Goal: Answer question/provide support: Share knowledge or assist other users

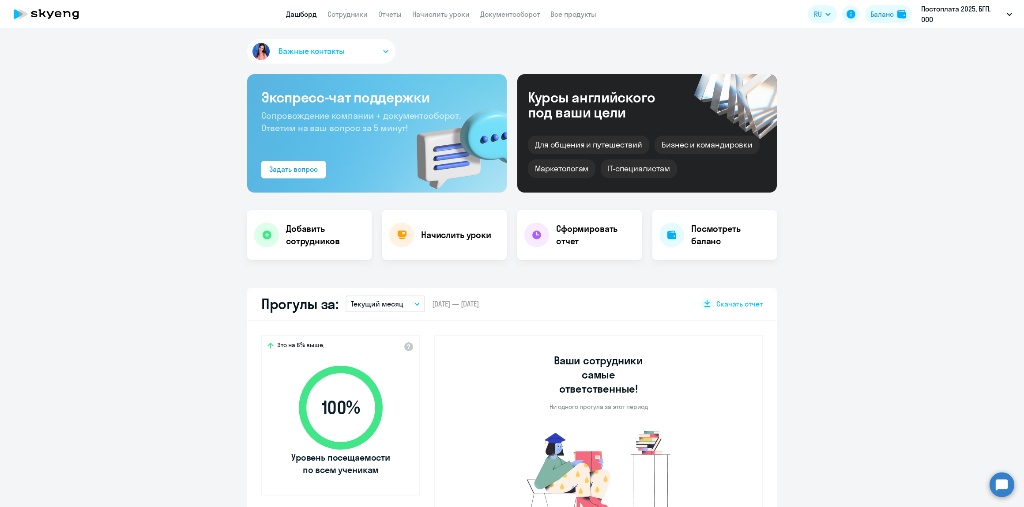
select select "30"
click at [1004, 487] on circle at bounding box center [1002, 484] width 25 height 25
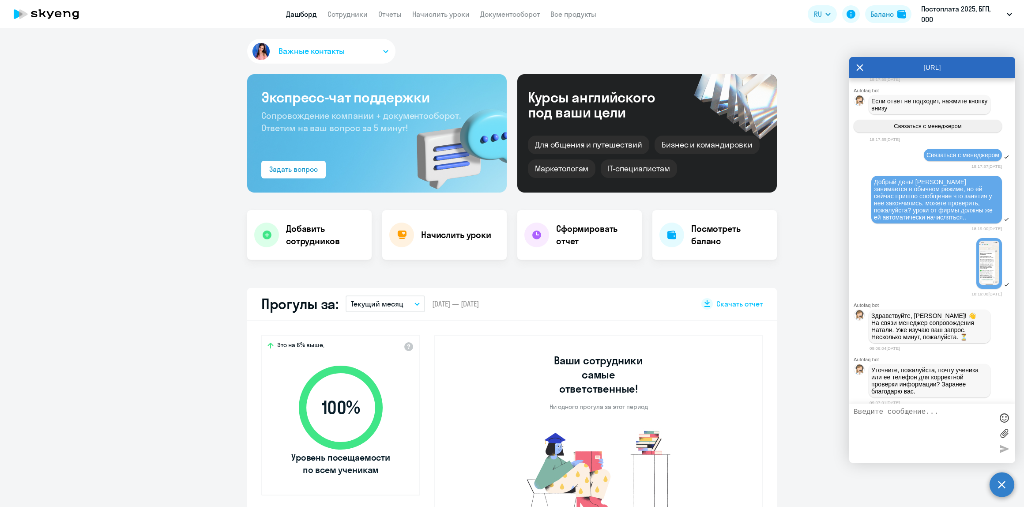
scroll to position [625, 0]
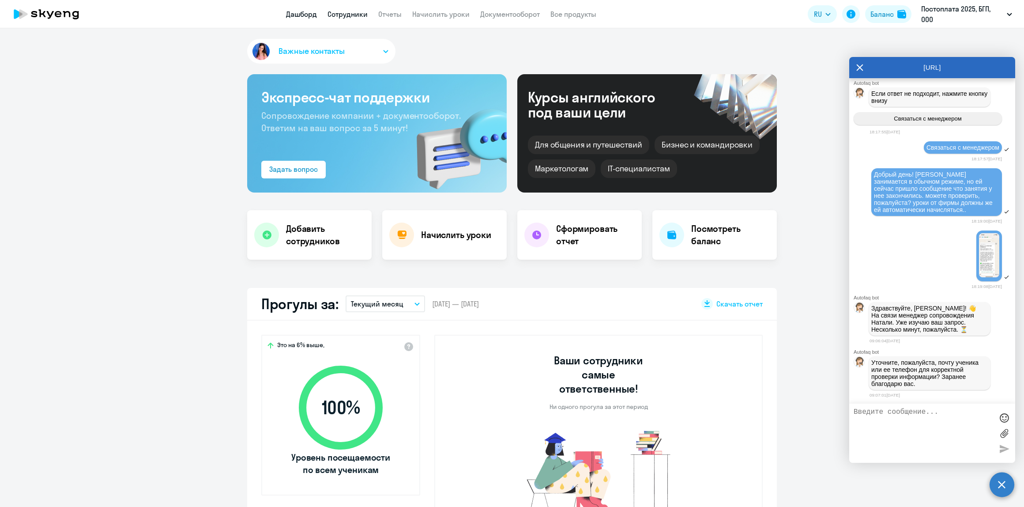
click at [353, 18] on link "Сотрудники" at bounding box center [348, 14] width 40 height 9
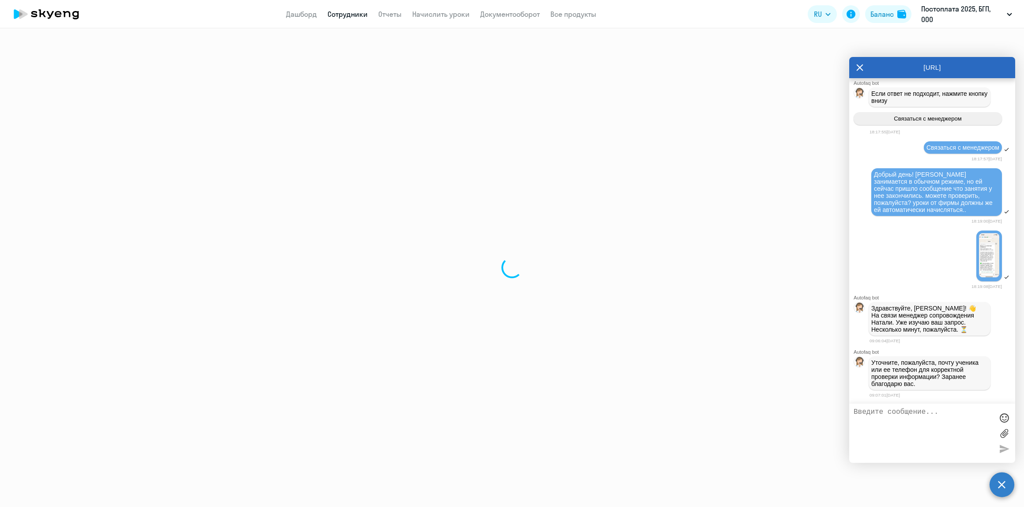
select select "30"
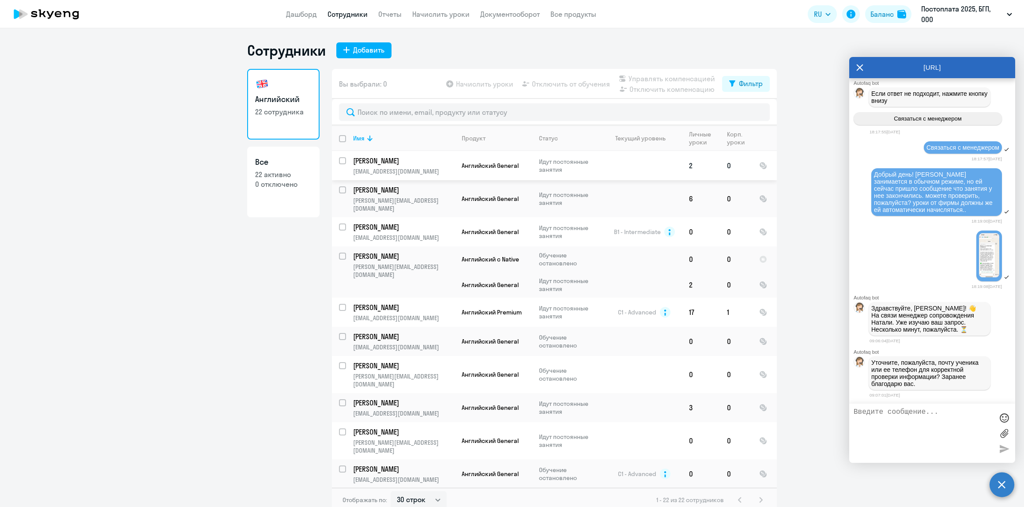
click at [382, 166] on td "[PERSON_NAME] [EMAIL_ADDRESS][DOMAIN_NAME]" at bounding box center [400, 165] width 109 height 29
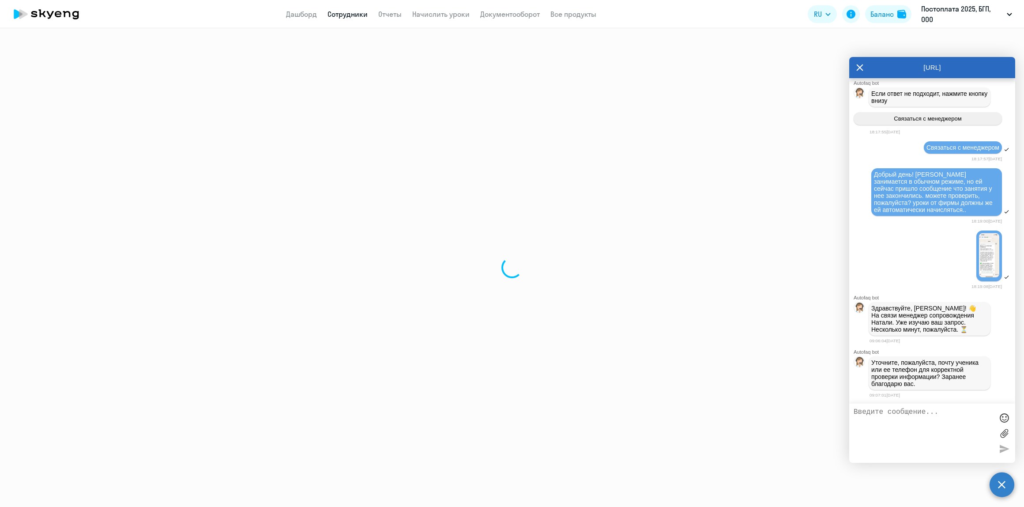
select select "english"
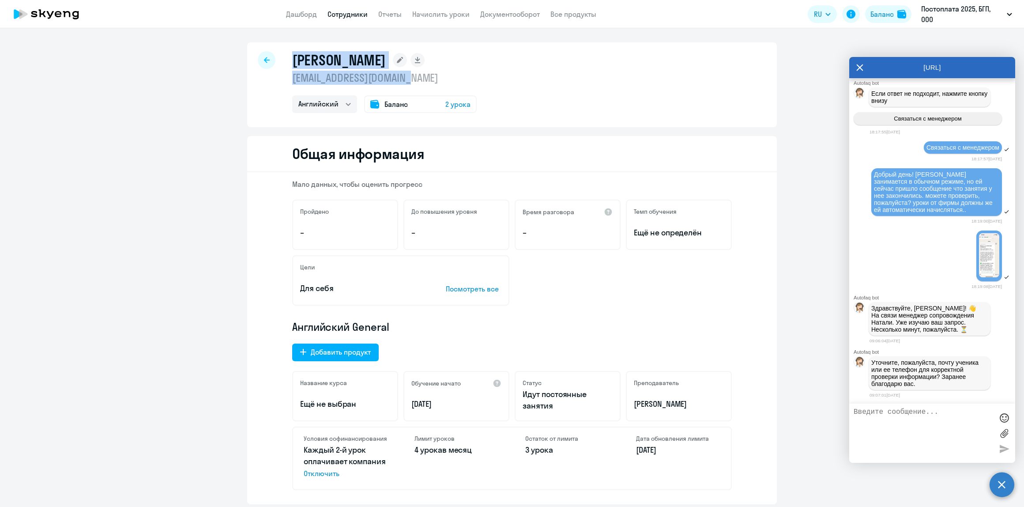
drag, startPoint x: 413, startPoint y: 77, endPoint x: 263, endPoint y: 78, distance: 150.1
click at [263, 78] on div "[PERSON_NAME] [EMAIL_ADDRESS][DOMAIN_NAME] Английский Баланс 2 урока" at bounding box center [512, 84] width 530 height 85
copy div "[PERSON_NAME] [EMAIL_ADDRESS][DOMAIN_NAME]"
click at [929, 430] on textarea at bounding box center [924, 433] width 140 height 50
paste textarea "[PERSON_NAME] [EMAIL_ADDRESS][DOMAIN_NAME]"
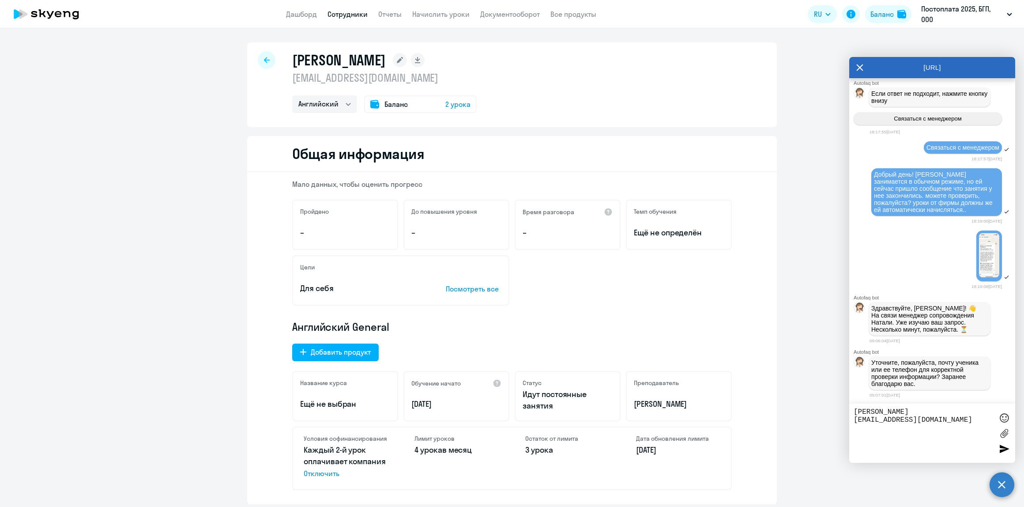
click at [959, 430] on textarea "[PERSON_NAME] [EMAIL_ADDRESS][DOMAIN_NAME]" at bounding box center [924, 433] width 140 height 50
paste textarea "[PHONE_NUMBER]"
type textarea "[PERSON_NAME] [EMAIL_ADDRESS][DOMAIN_NAME] [PHONE_NUMBER]"
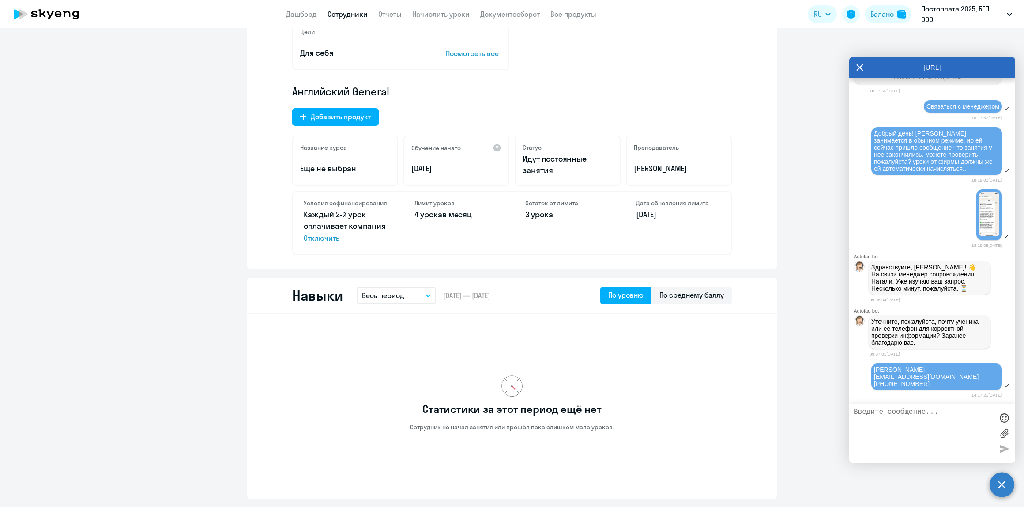
scroll to position [117, 0]
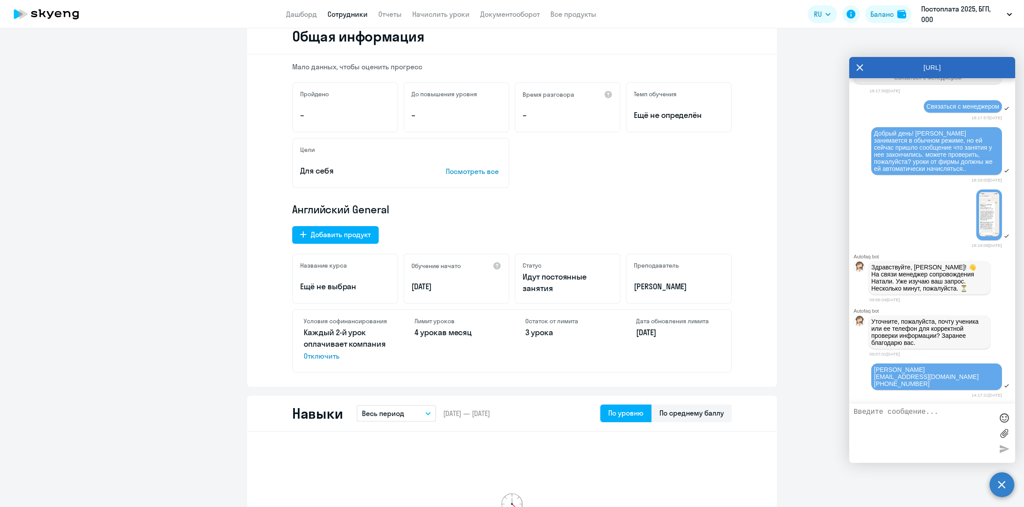
click at [924, 433] on textarea at bounding box center [924, 433] width 140 height 50
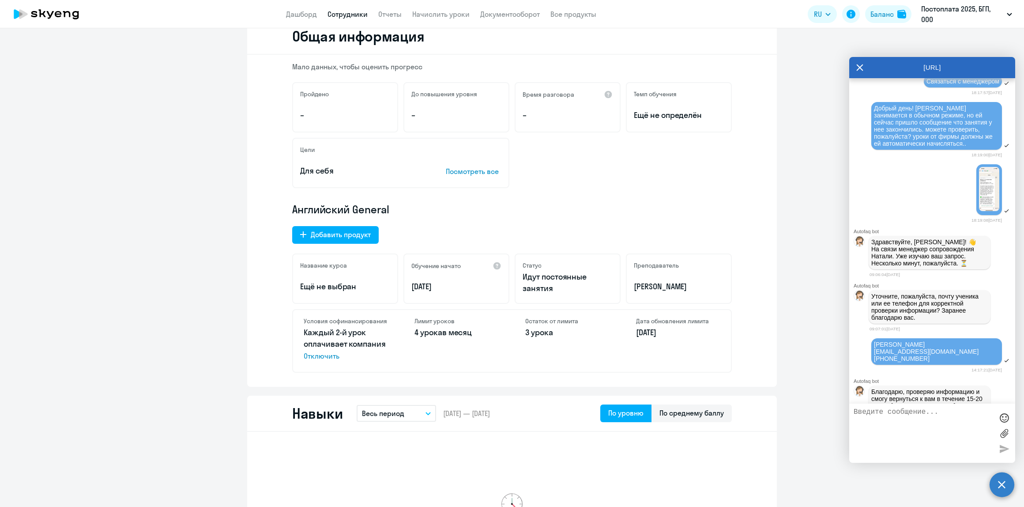
scroll to position [711, 0]
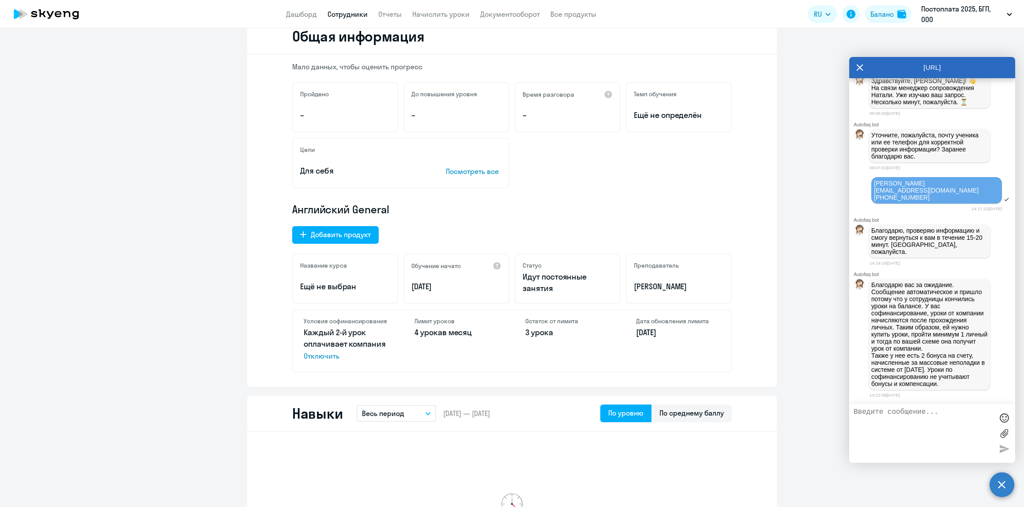
scroll to position [890, 0]
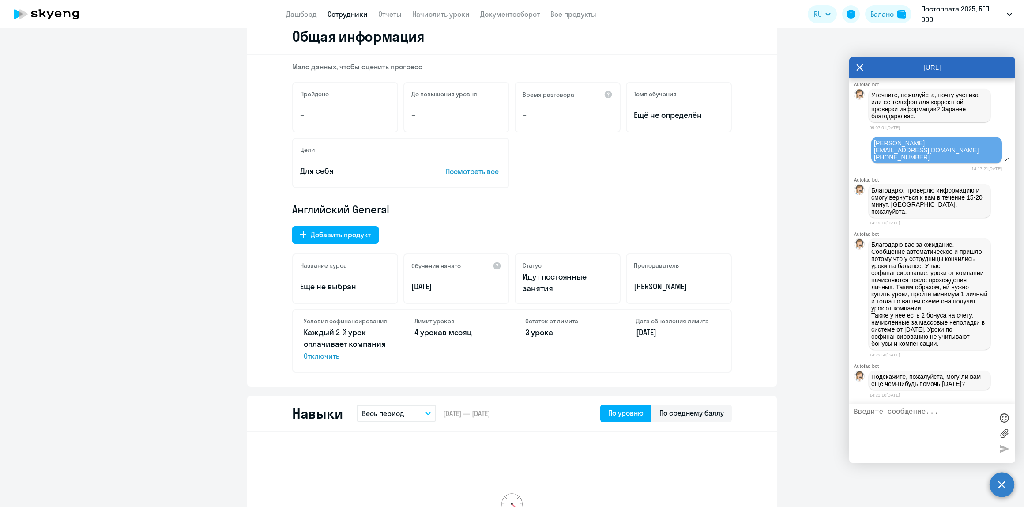
click at [939, 420] on textarea at bounding box center [924, 433] width 140 height 50
type textarea "спасибо!"
click at [1002, 449] on div at bounding box center [1004, 448] width 13 height 13
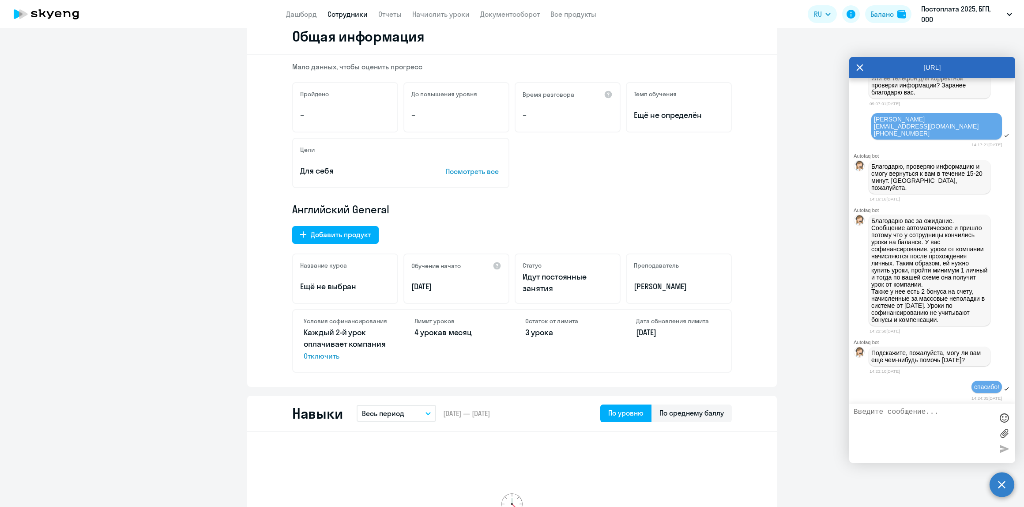
scroll to position [916, 0]
